Goal: Task Accomplishment & Management: Manage account settings

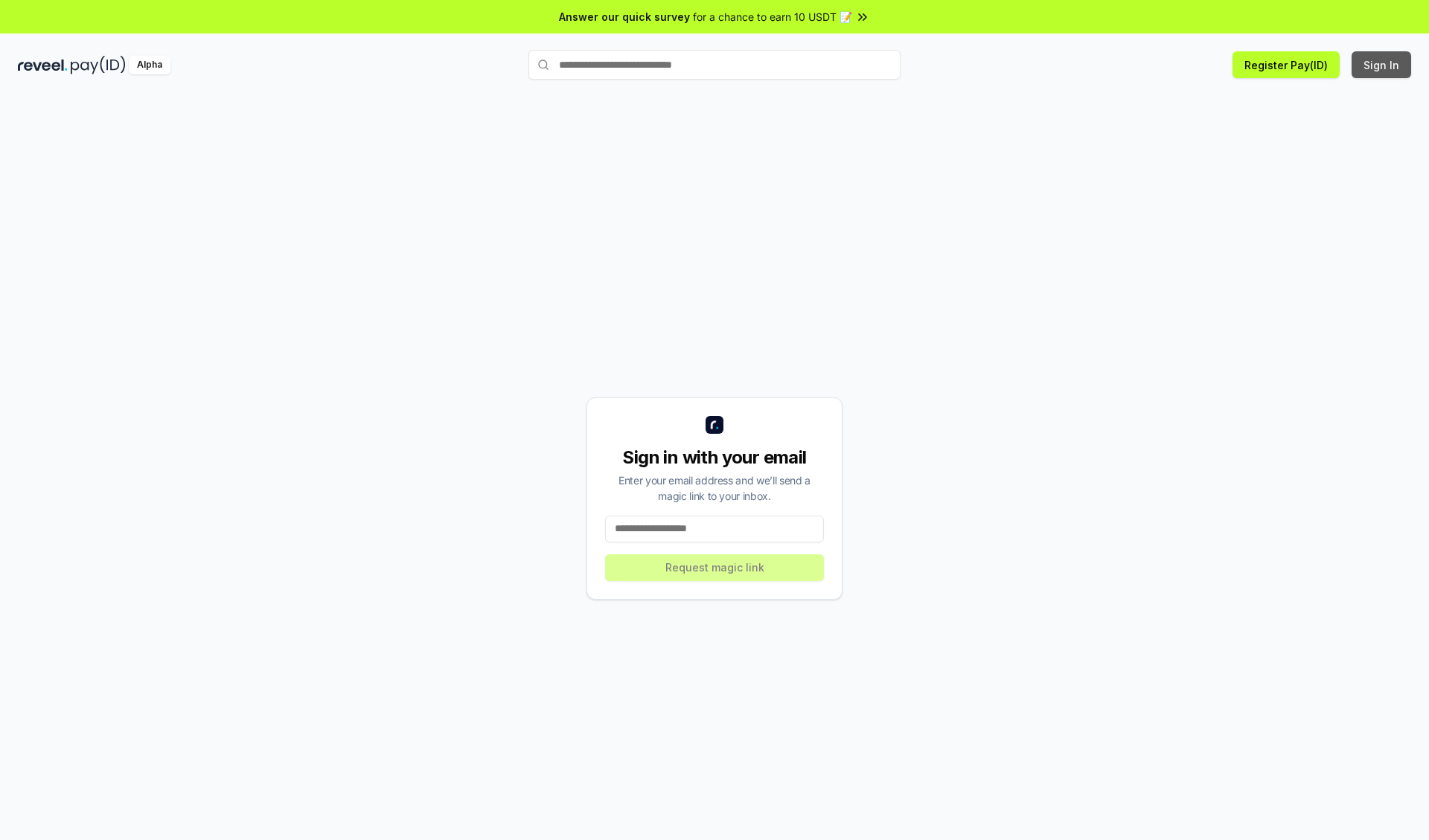
click at [1381, 65] on button "Sign In" at bounding box center [1381, 65] width 60 height 27
type input "**********"
click at [714, 566] on button "Request magic link" at bounding box center [714, 567] width 219 height 27
